Goal: Transaction & Acquisition: Book appointment/travel/reservation

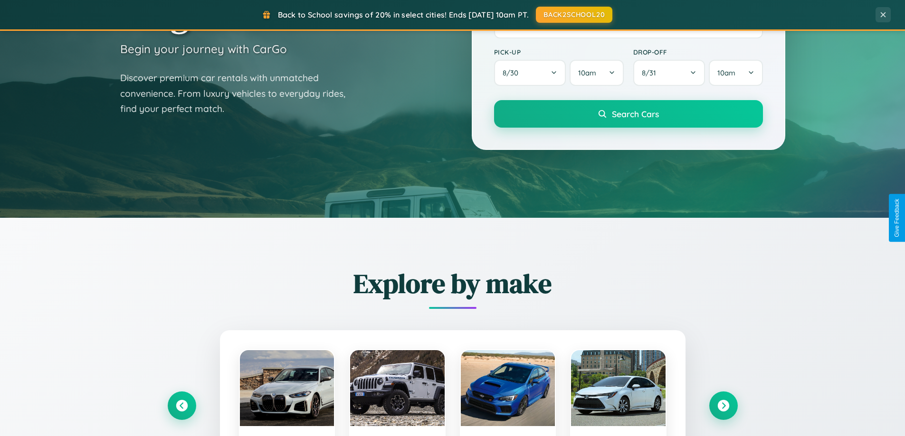
scroll to position [653, 0]
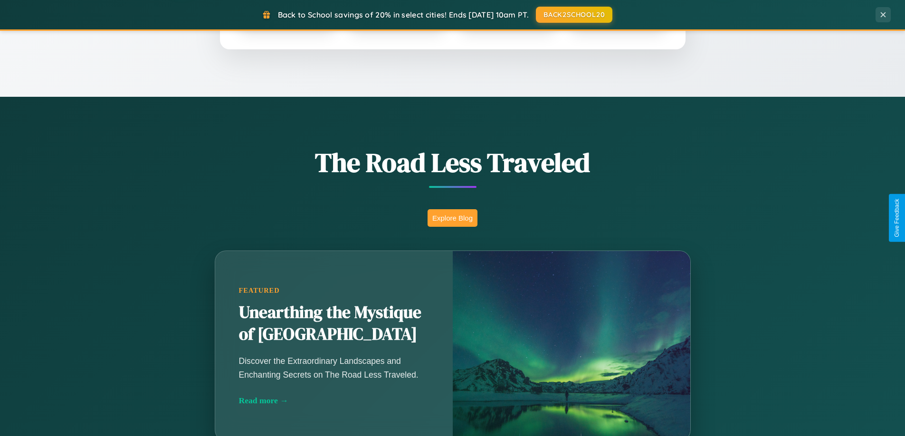
click at [452, 218] on button "Explore Blog" at bounding box center [452, 218] width 50 height 18
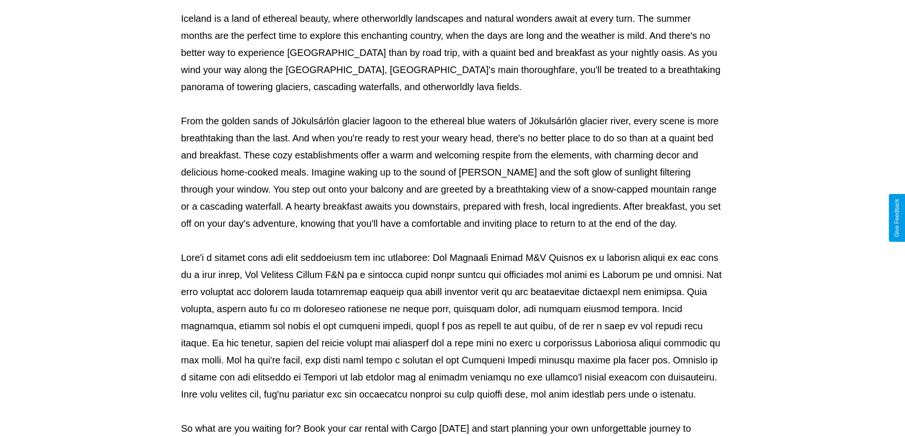
scroll to position [307, 0]
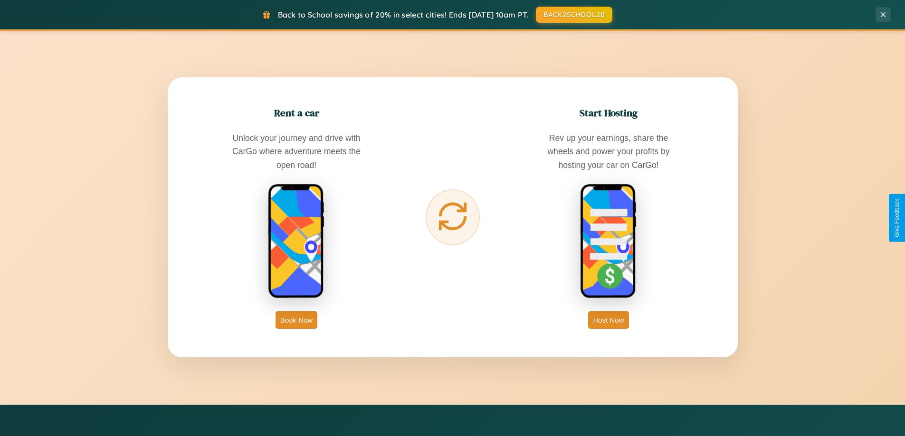
scroll to position [1526, 0]
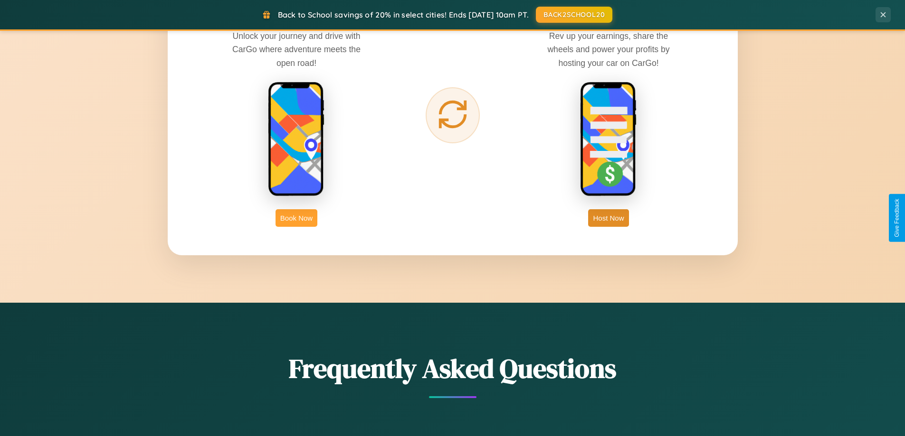
click at [296, 218] on button "Book Now" at bounding box center [296, 218] width 42 height 18
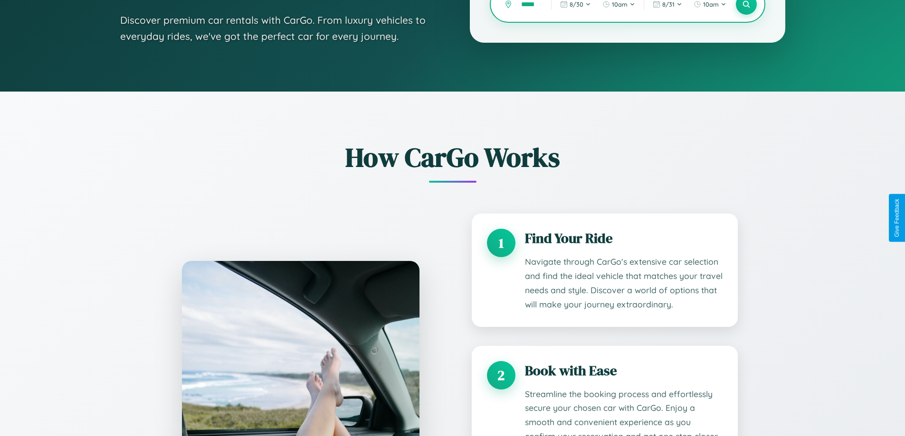
scroll to position [792, 0]
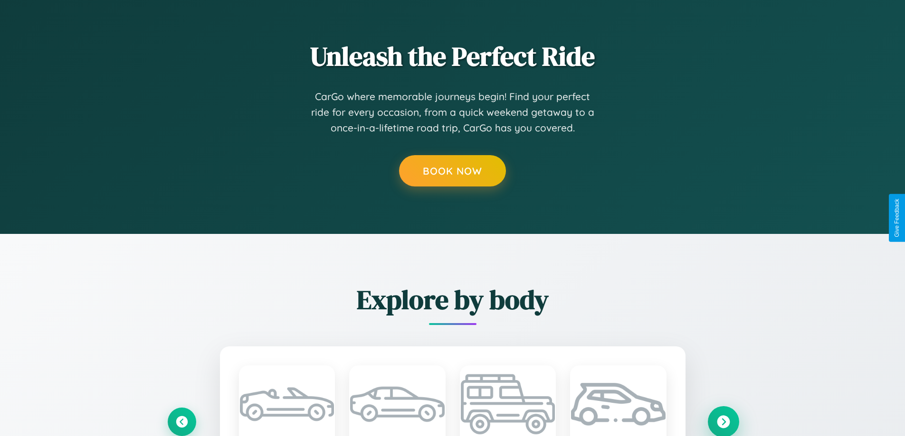
type input "*****"
click at [723, 422] on icon at bounding box center [722, 421] width 13 height 13
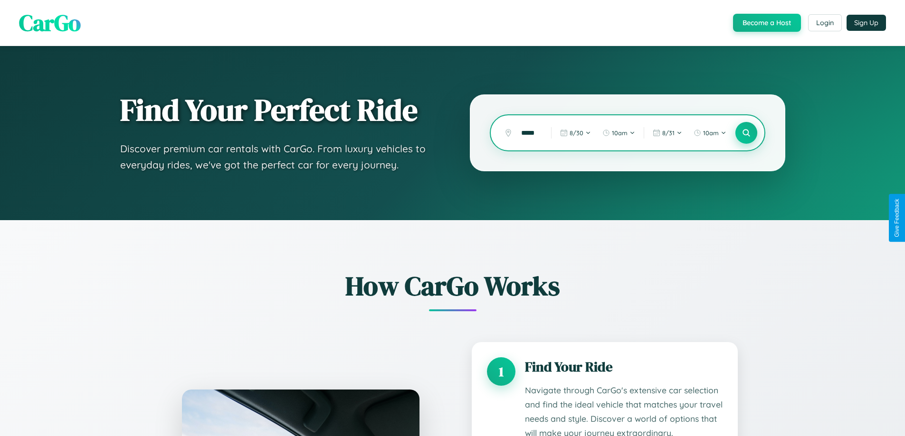
click at [745, 133] on icon at bounding box center [745, 133] width 9 height 9
